Goal: Task Accomplishment & Management: Manage account settings

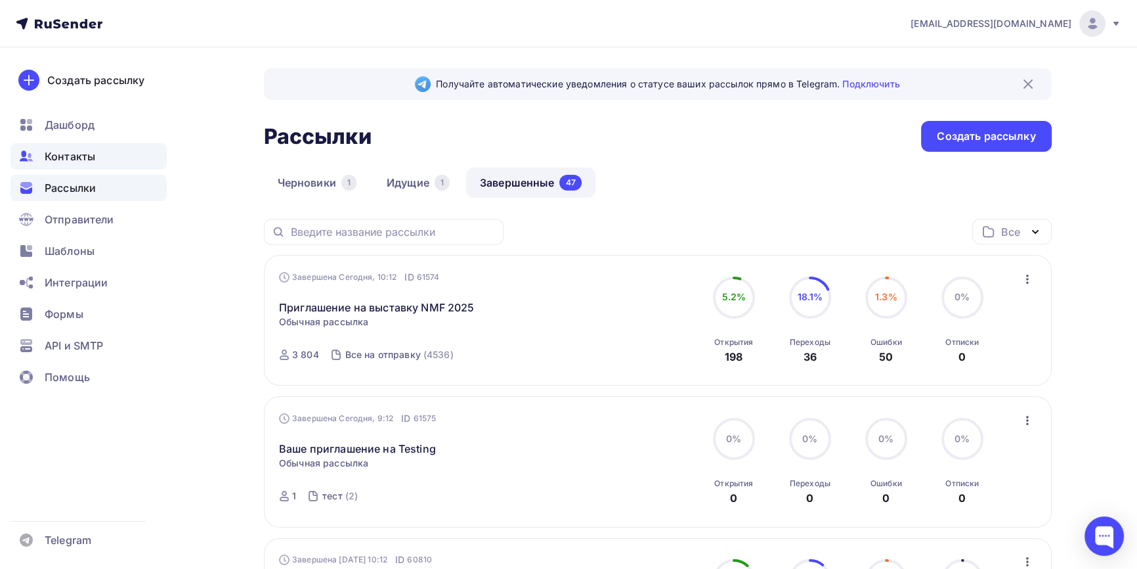
click at [83, 159] on span "Контакты" at bounding box center [70, 156] width 51 height 16
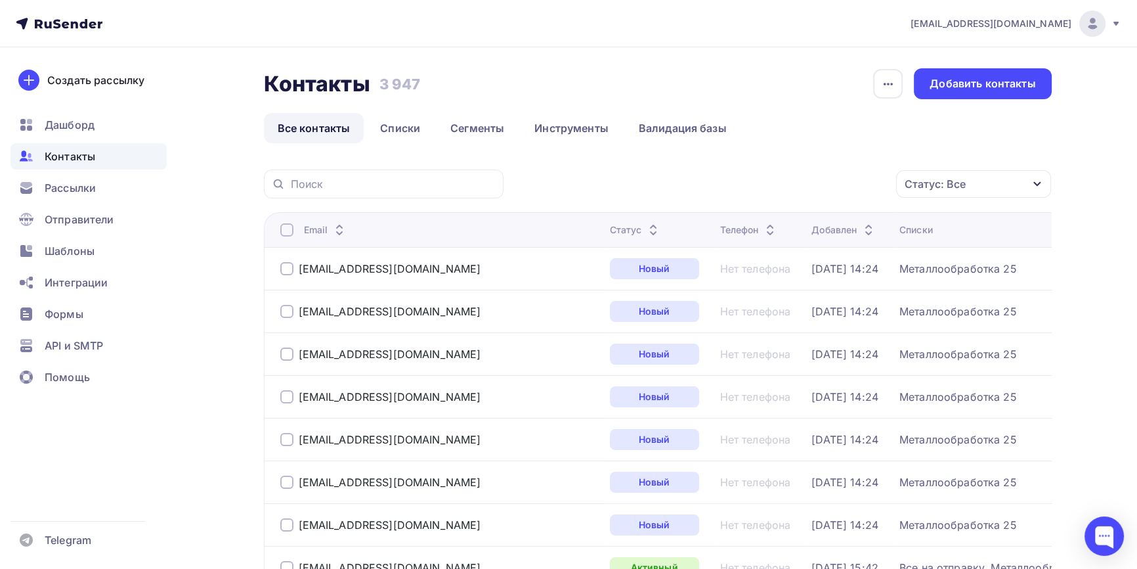
click at [1040, 182] on icon "button" at bounding box center [1036, 184] width 7 height 5
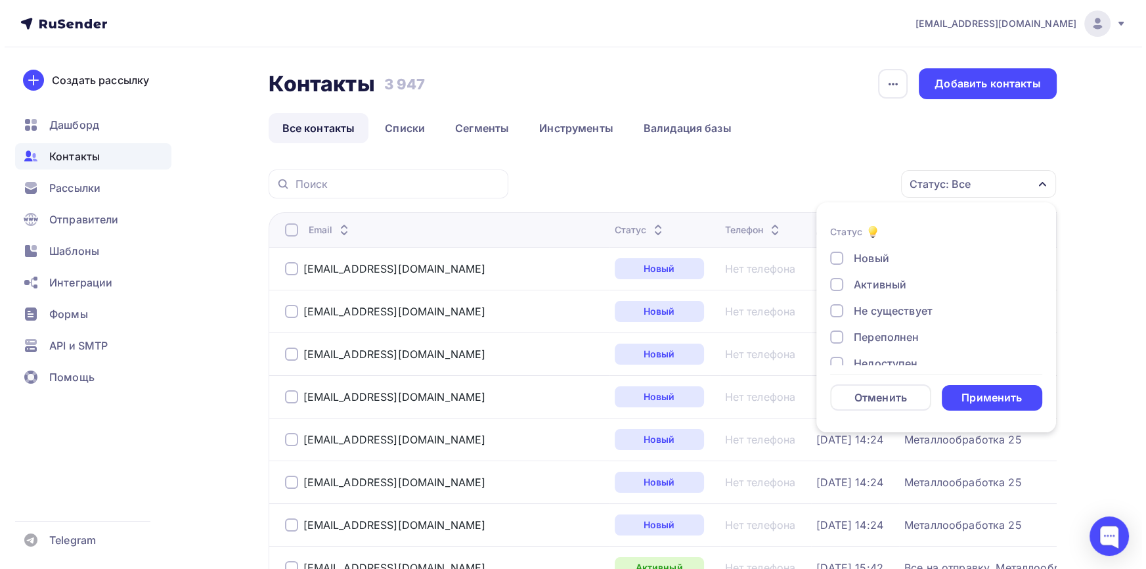
scroll to position [95, 0]
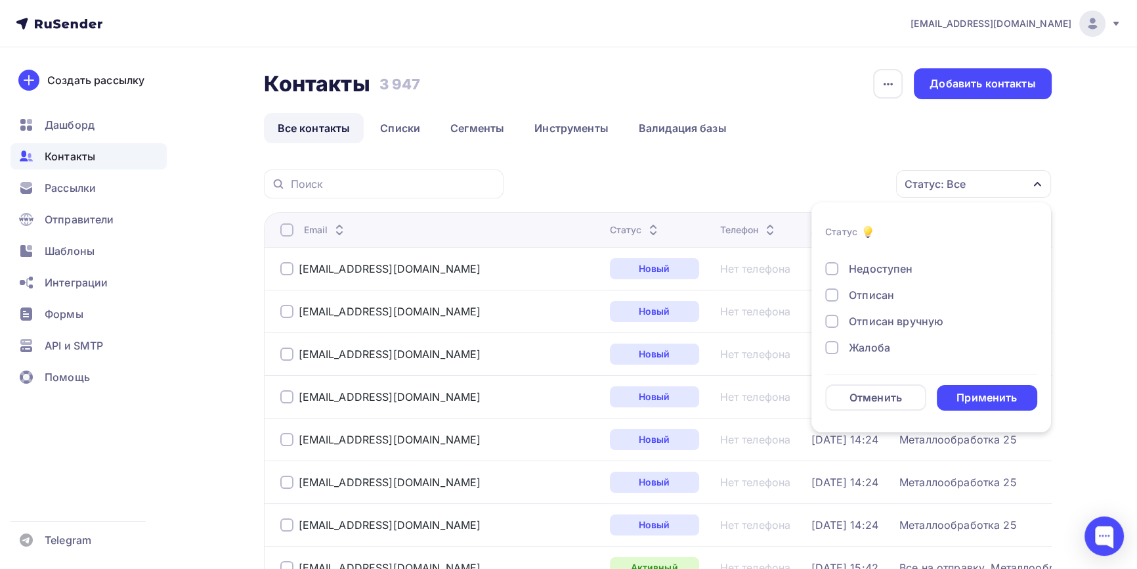
click at [874, 345] on div "Жалоба" at bounding box center [869, 347] width 41 height 16
drag, startPoint x: 878, startPoint y: 321, endPoint x: 878, endPoint y: 311, distance: 9.9
click at [878, 321] on div "Отписан вручную" at bounding box center [896, 321] width 95 height 16
click at [881, 284] on div "Новый Активный Не существует Переполнен Недоступен Отписан Отписан вручную [GEO…" at bounding box center [931, 256] width 212 height 200
click at [885, 291] on div "Отписан" at bounding box center [871, 295] width 45 height 16
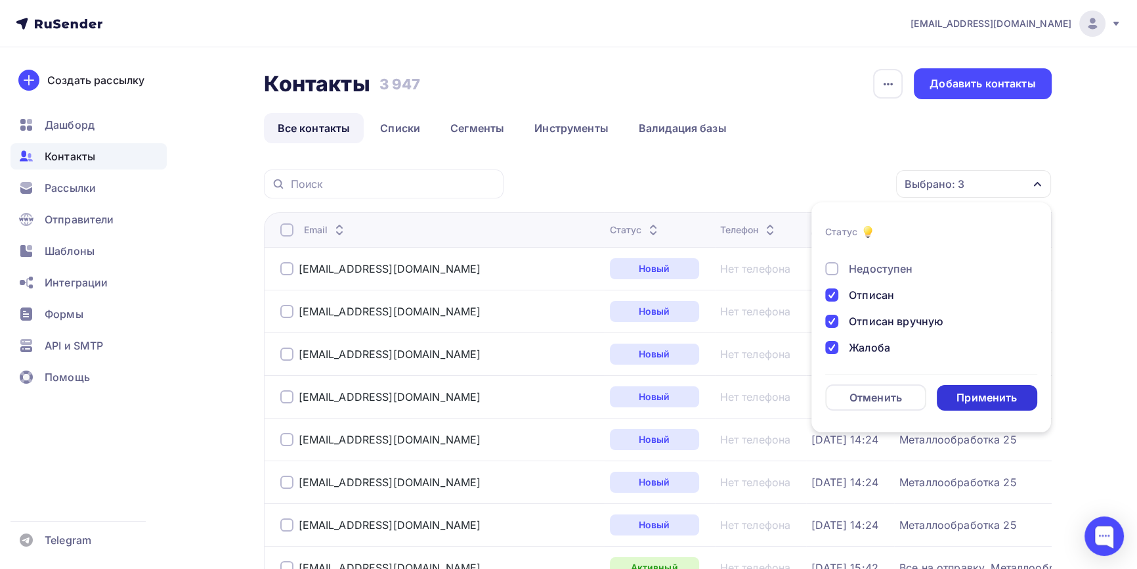
click at [968, 394] on div "Применить" at bounding box center [987, 397] width 60 height 15
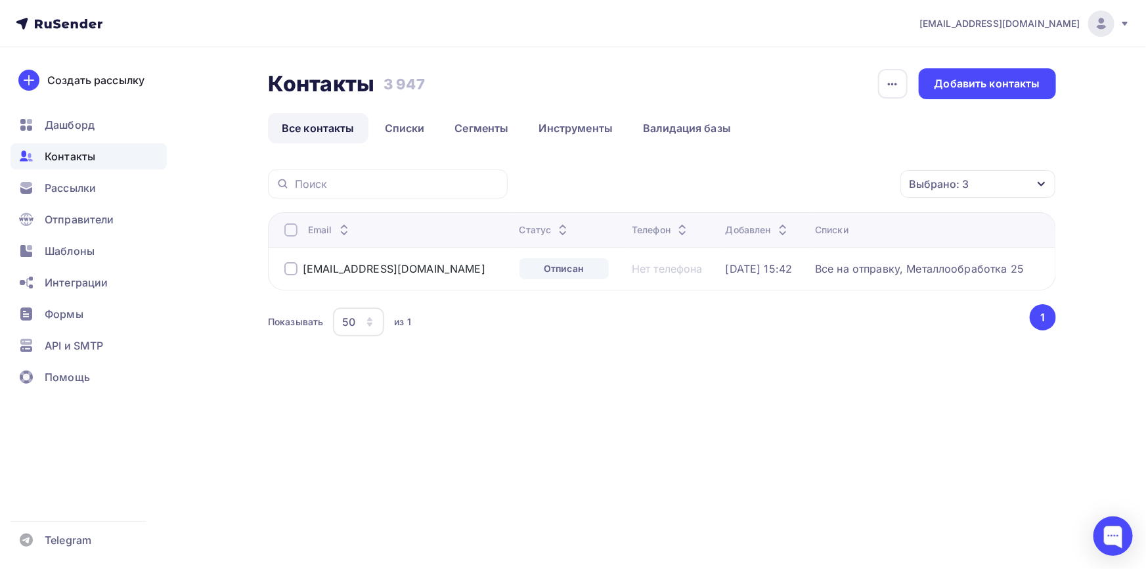
click at [291, 268] on div at bounding box center [290, 268] width 13 height 13
click at [874, 183] on icon "button" at bounding box center [872, 184] width 5 height 3
click at [798, 274] on div "Удалить" at bounding box center [802, 275] width 142 height 16
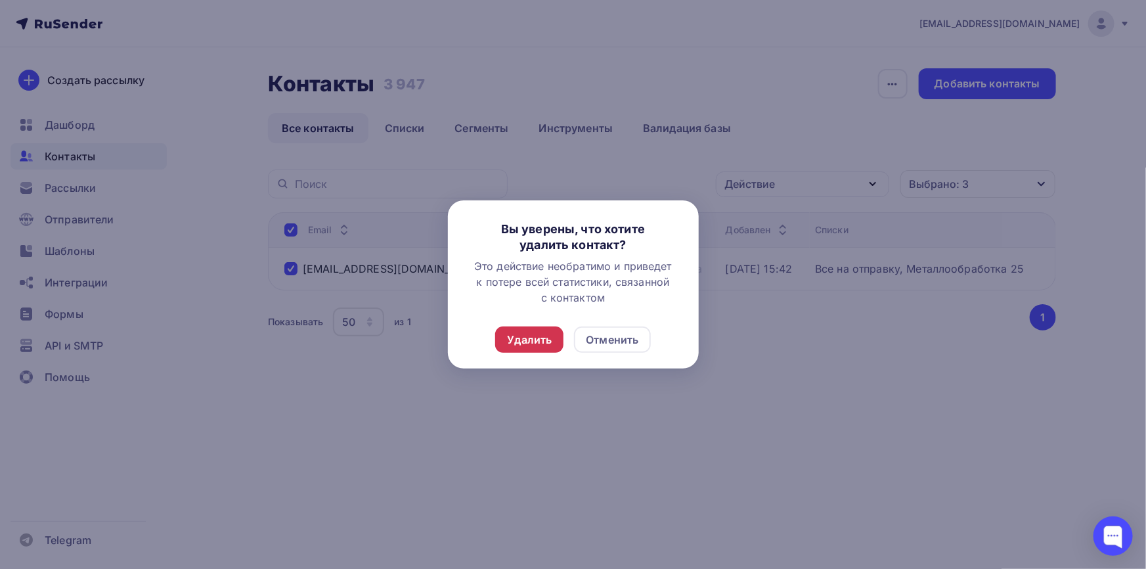
click at [524, 332] on div "Удалить" at bounding box center [529, 340] width 45 height 16
